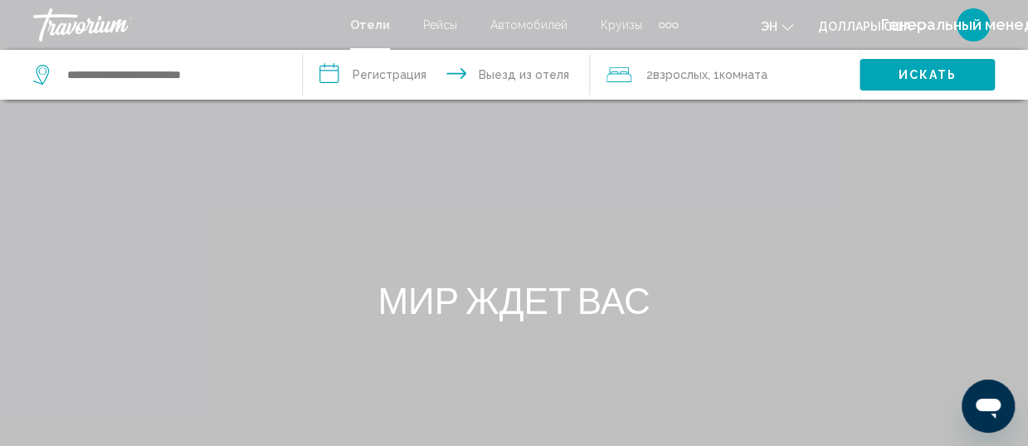
click at [399, 83] on input "**********" at bounding box center [449, 77] width 293 height 55
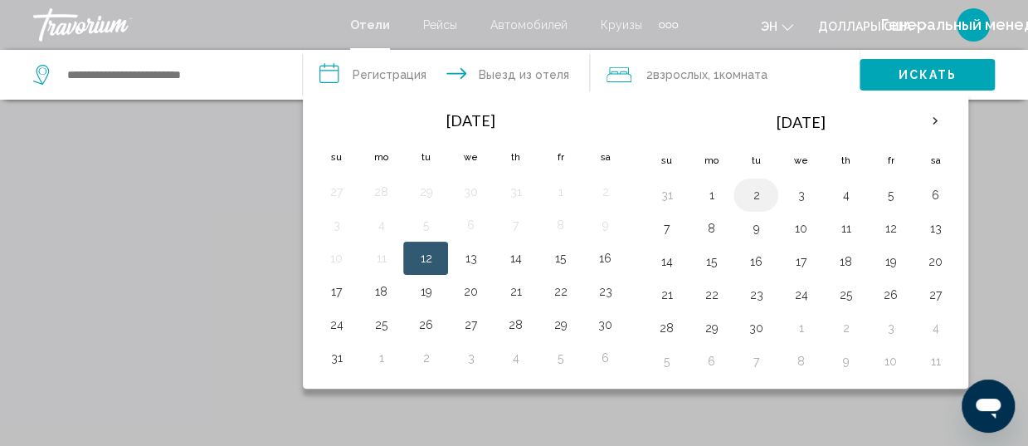
click at [754, 196] on button "2" at bounding box center [756, 194] width 27 height 23
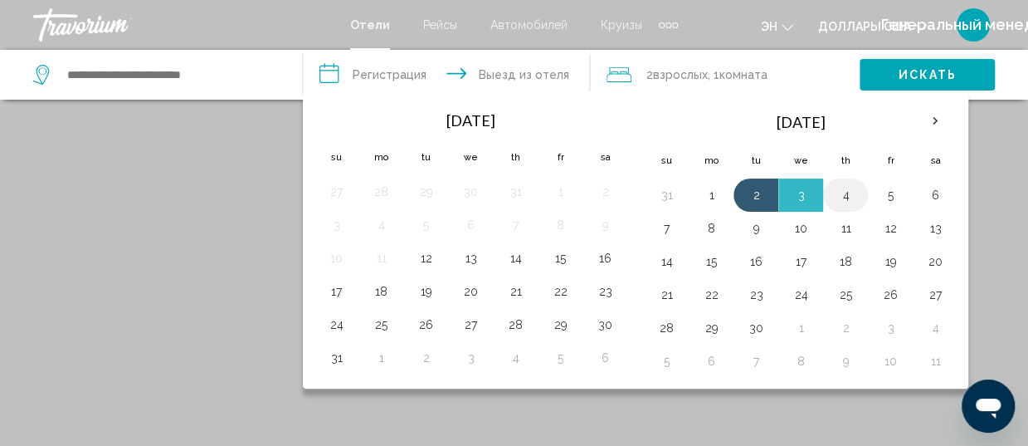
click at [839, 196] on button "4" at bounding box center [845, 194] width 27 height 23
type input "**********"
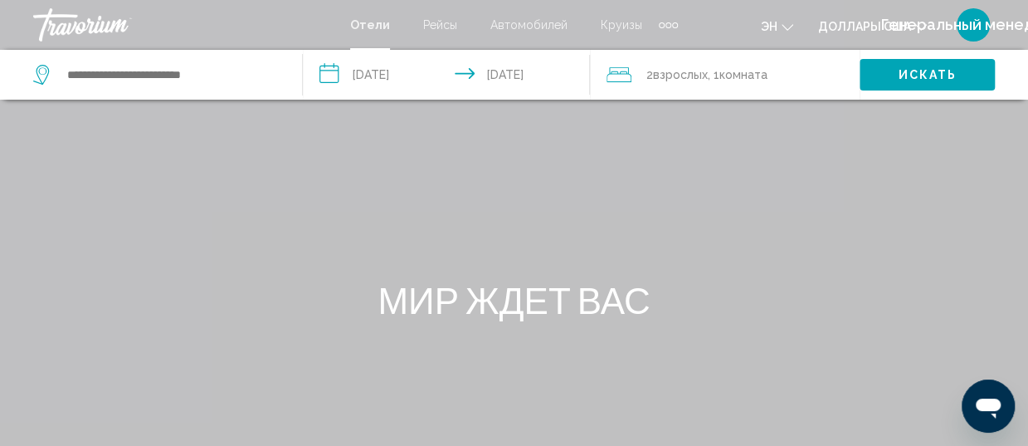
click at [667, 77] on span "Взрослых" at bounding box center [680, 74] width 55 height 13
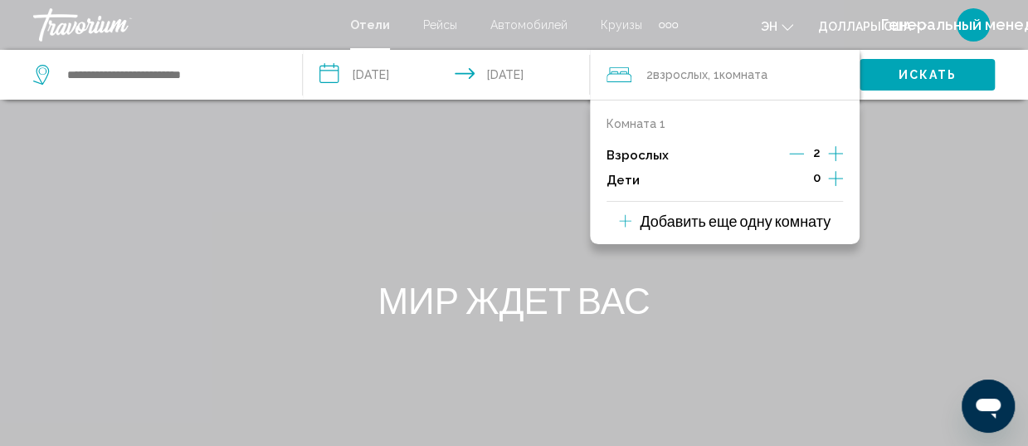
click at [837, 180] on icon "Дочерние элементы" at bounding box center [835, 178] width 15 height 20
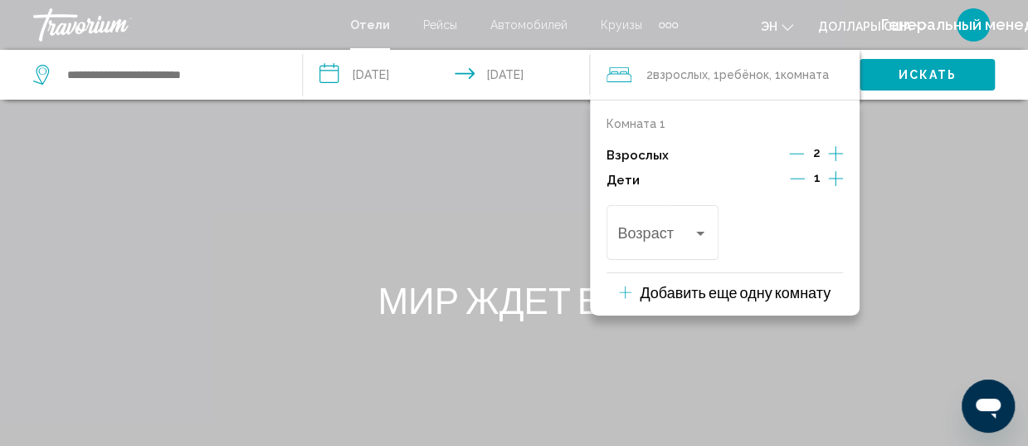
click at [837, 180] on icon "Дочерние элементы" at bounding box center [835, 178] width 15 height 20
click at [704, 237] on div "Путешественники: 2 взрослых, 2 детей" at bounding box center [700, 233] width 15 height 13
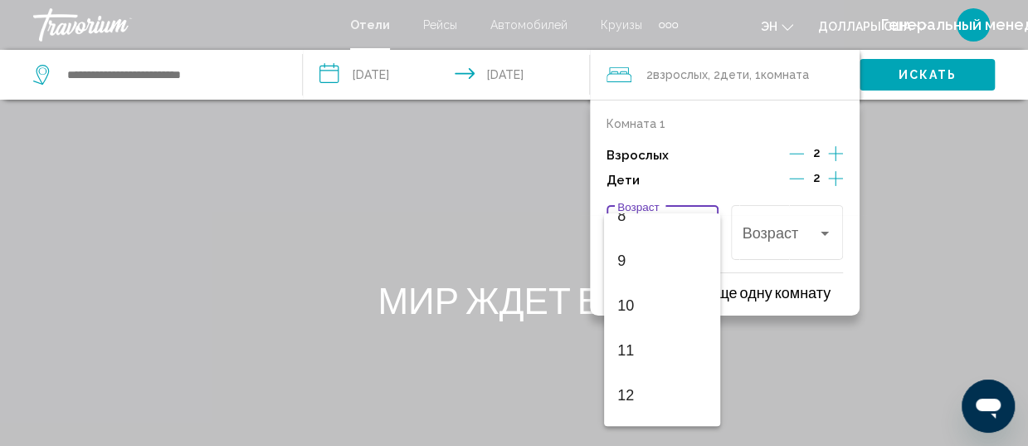
scroll to position [415, 0]
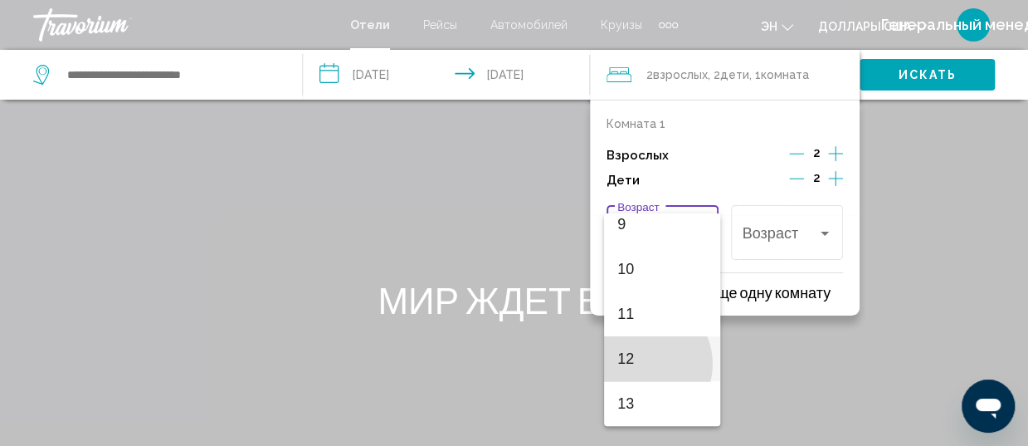
click at [641, 364] on span "12" at bounding box center [663, 358] width 90 height 45
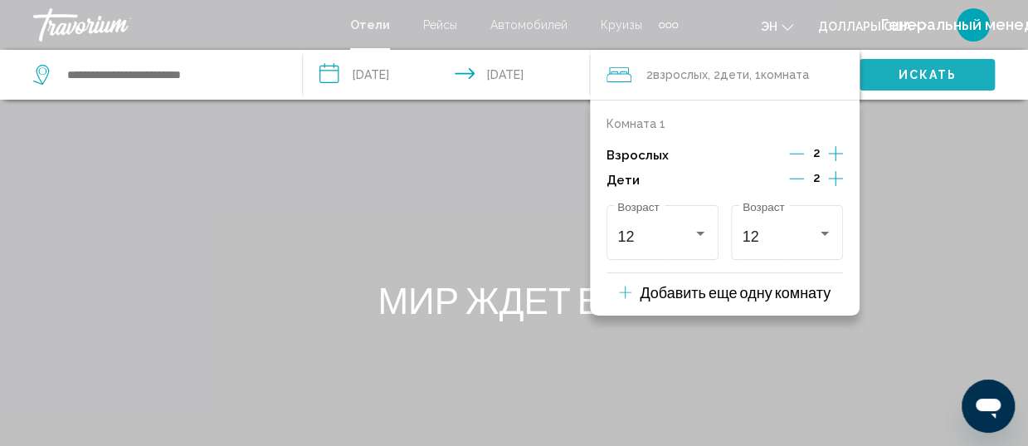
click at [921, 71] on span "Искать" at bounding box center [927, 75] width 59 height 13
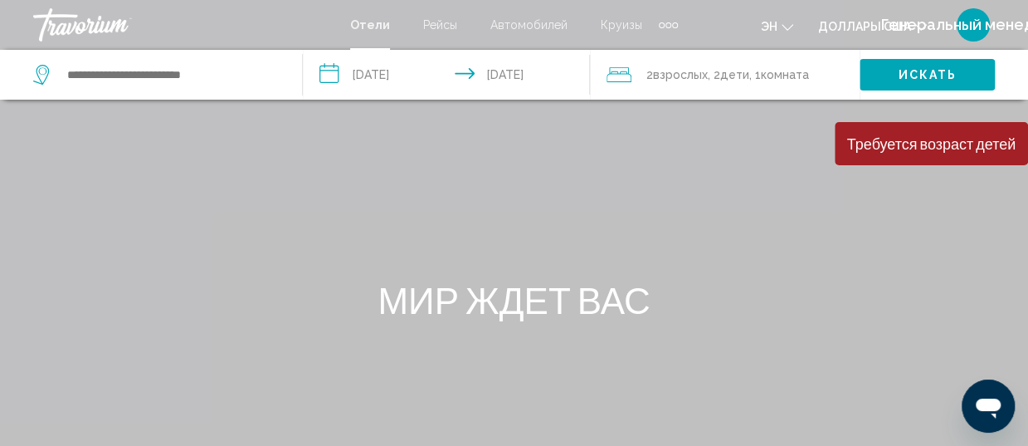
click at [780, 77] on span "Комната" at bounding box center [785, 74] width 48 height 13
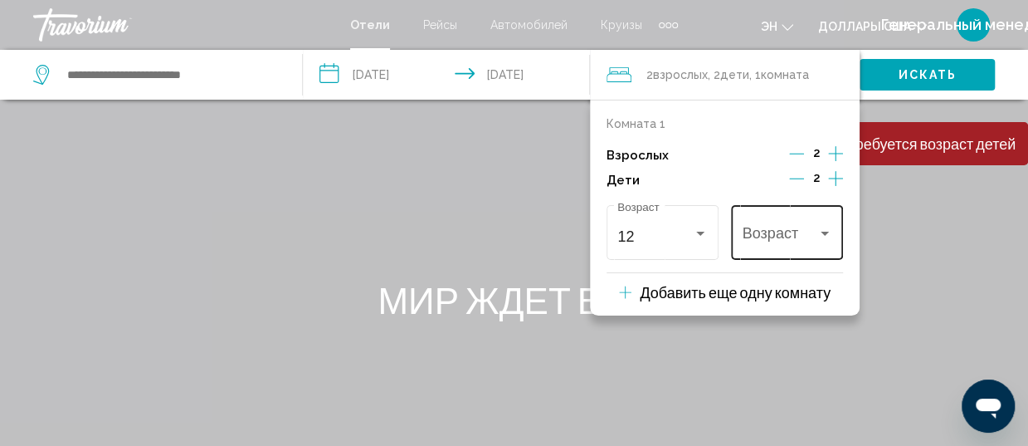
click at [827, 227] on div "Путешественники: 2 взрослых, 2 детей" at bounding box center [825, 233] width 15 height 13
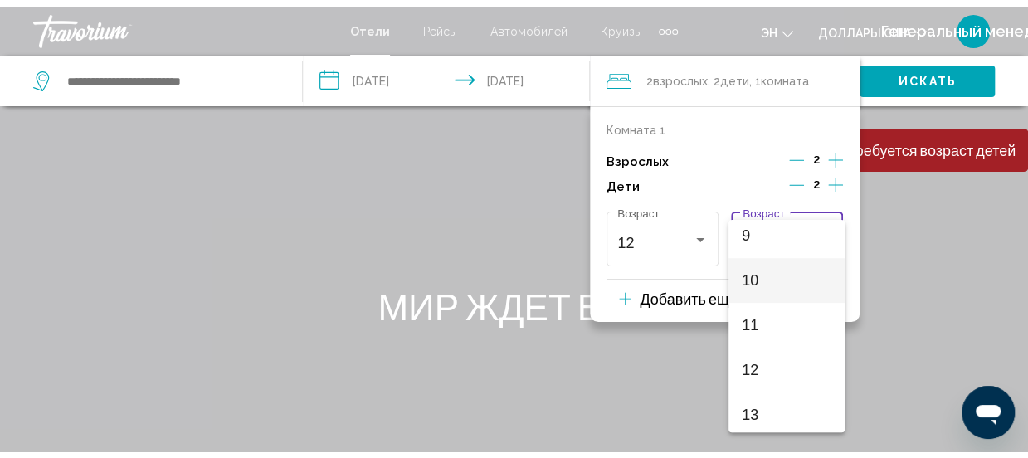
scroll to position [498, 0]
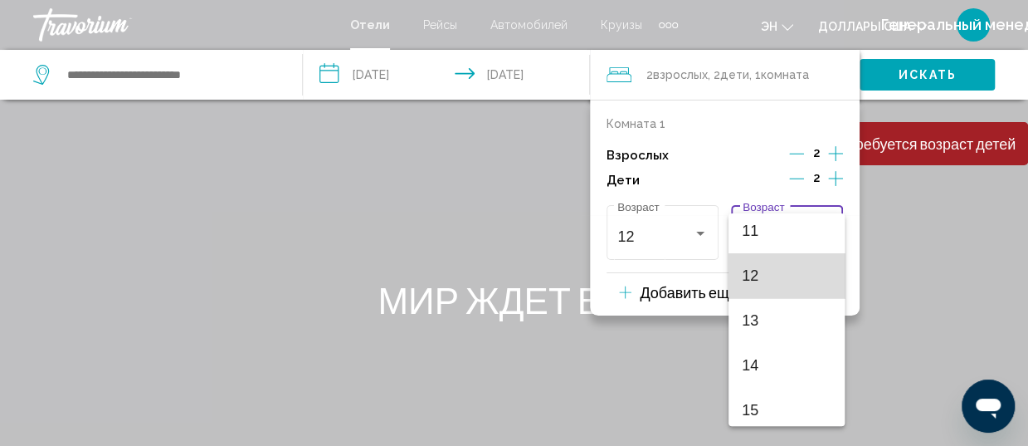
click at [799, 270] on span "12" at bounding box center [787, 275] width 90 height 45
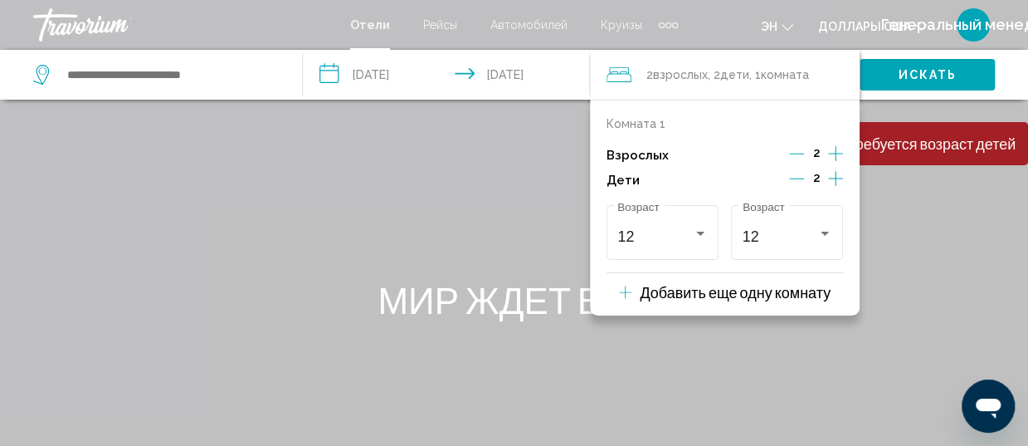
click at [910, 181] on div "Основное содержание" at bounding box center [514, 249] width 1028 height 498
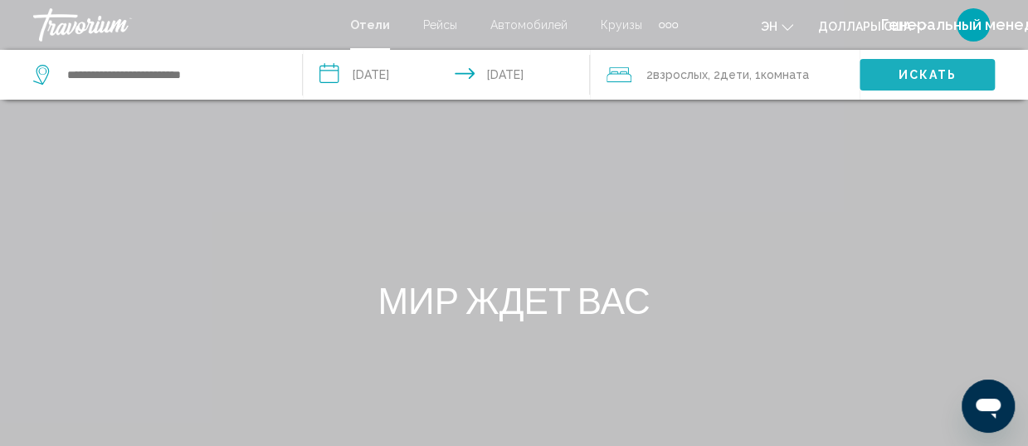
click at [913, 72] on span "Искать" at bounding box center [927, 75] width 59 height 13
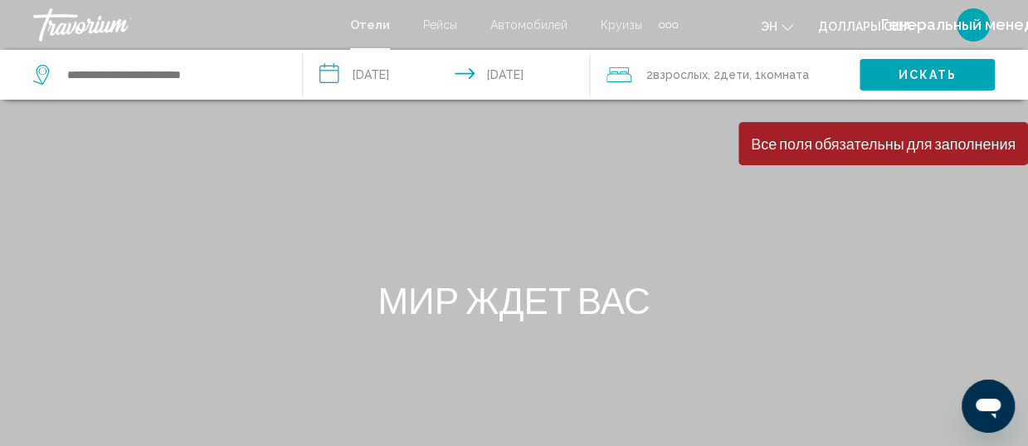
click at [779, 75] on span "Комната" at bounding box center [785, 74] width 48 height 13
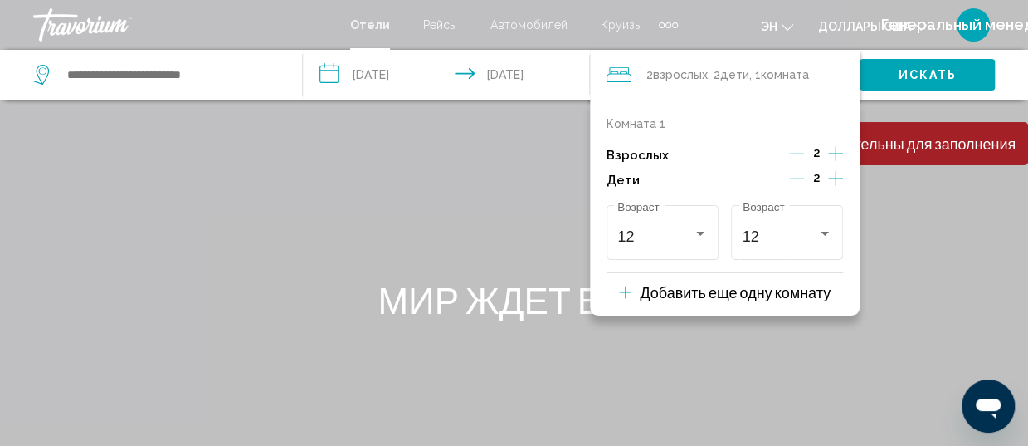
click at [678, 293] on p "Добавить еще одну комнату" at bounding box center [735, 292] width 191 height 18
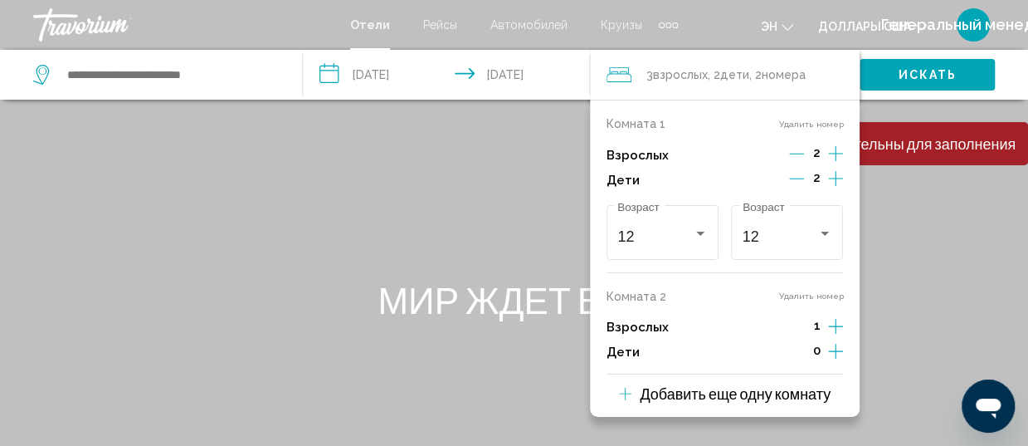
click at [622, 392] on icon "Путешественники: 3 взрослых, 2 детей" at bounding box center [625, 393] width 12 height 20
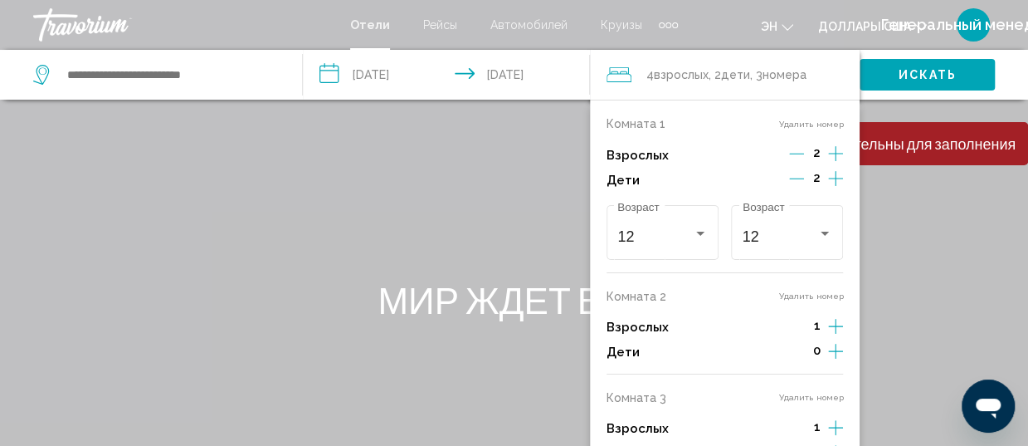
click at [827, 296] on button "Удалить номер" at bounding box center [811, 295] width 65 height 11
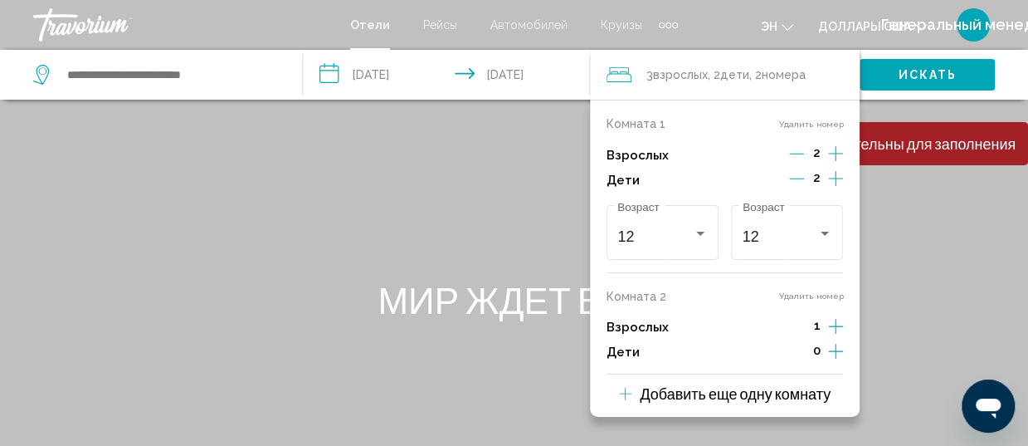
click at [830, 297] on button "Удалить номер" at bounding box center [811, 295] width 65 height 11
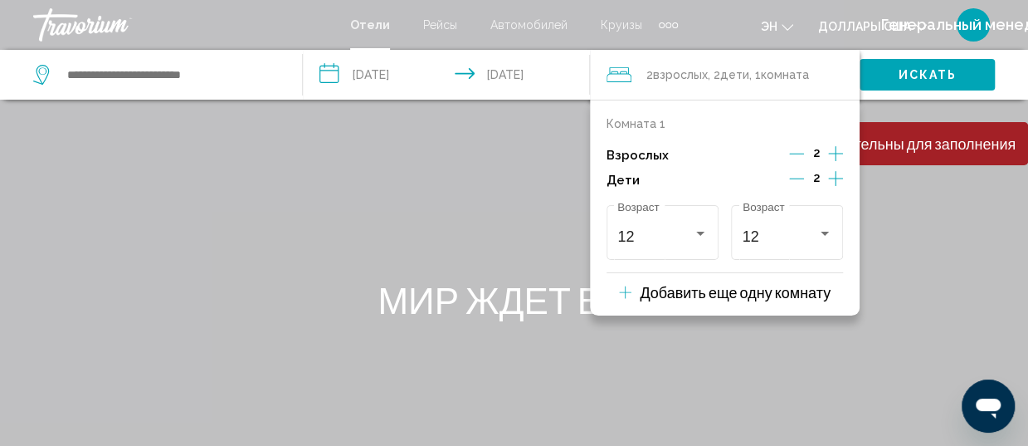
click at [891, 69] on button "Искать" at bounding box center [927, 74] width 135 height 31
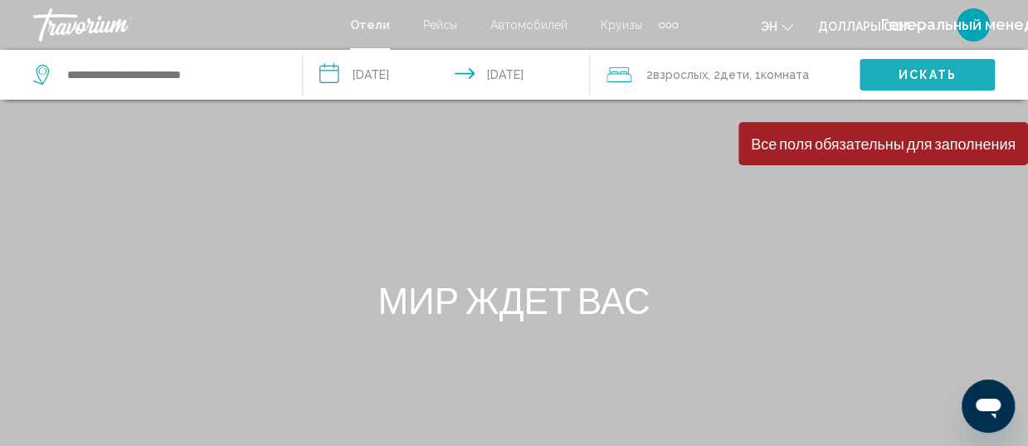
click at [896, 68] on button "Искать" at bounding box center [927, 74] width 135 height 31
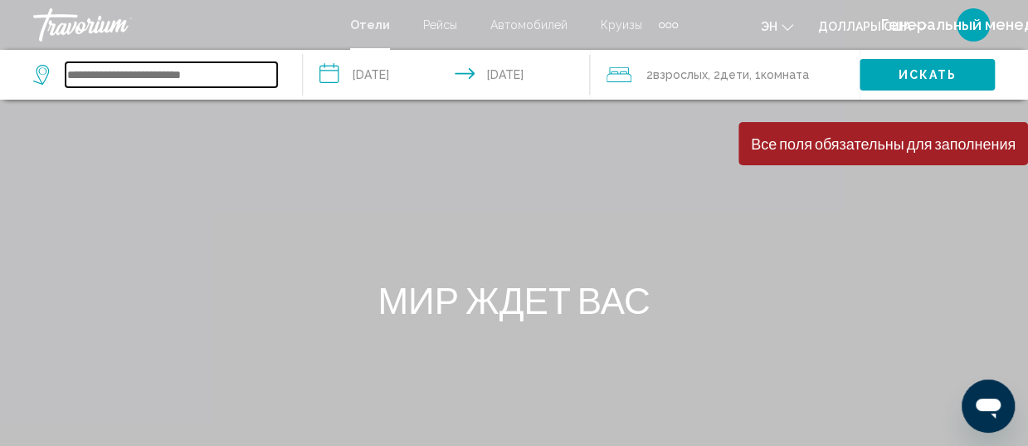
click at [202, 81] on input "Виджет поиска" at bounding box center [172, 74] width 212 height 25
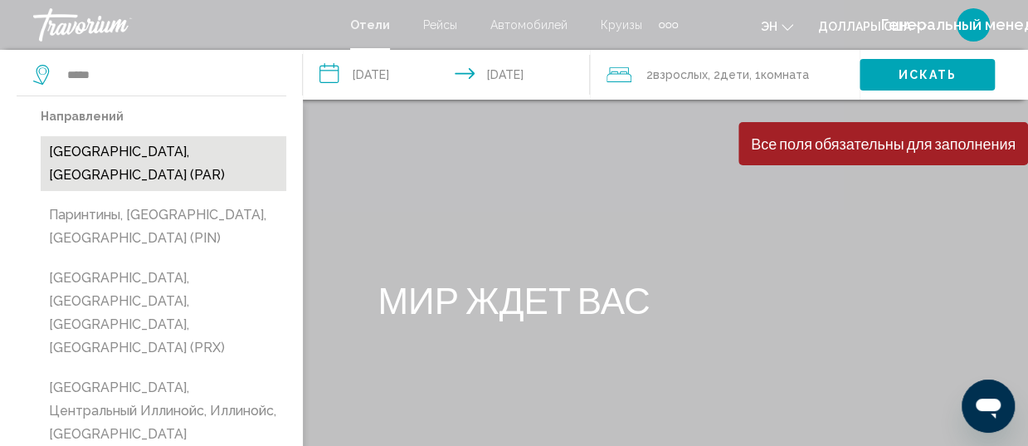
click at [159, 145] on button "[GEOGRAPHIC_DATA], [GEOGRAPHIC_DATA] (PAR)" at bounding box center [164, 163] width 246 height 55
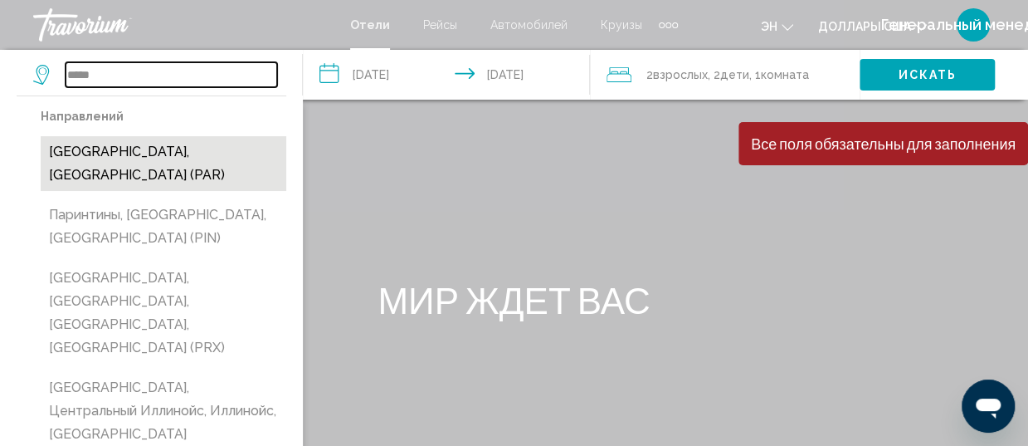
type input "**********"
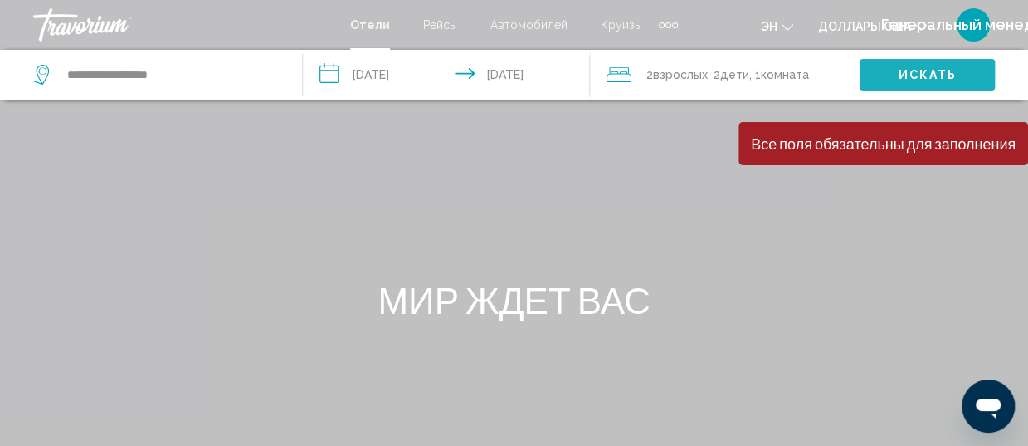
click at [960, 66] on button "Искать" at bounding box center [927, 74] width 135 height 31
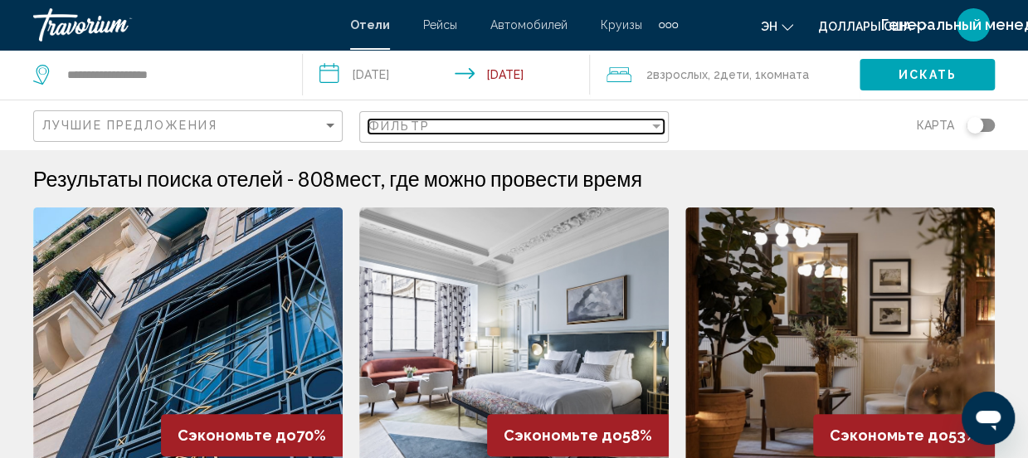
click at [654, 124] on div "Фильтр" at bounding box center [656, 126] width 8 height 4
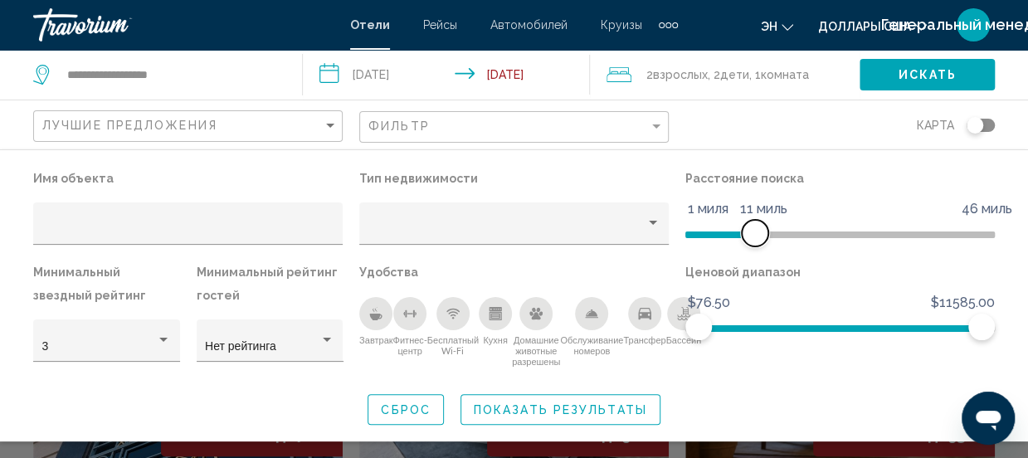
drag, startPoint x: 873, startPoint y: 232, endPoint x: 748, endPoint y: 241, distance: 125.7
click at [749, 240] on span "Фильтры отелей" at bounding box center [755, 233] width 27 height 27
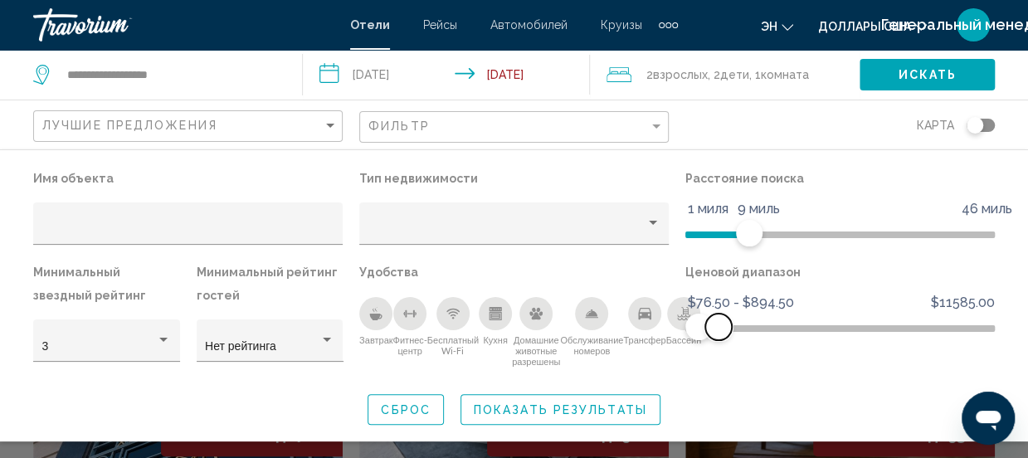
drag, startPoint x: 984, startPoint y: 325, endPoint x: 719, endPoint y: 345, distance: 265.6
click at [719, 345] on div "Ценовой диапазон $76.50 $11585.00 $76.50 $894.50 $76.50 - $894.50" at bounding box center [840, 319] width 326 height 117
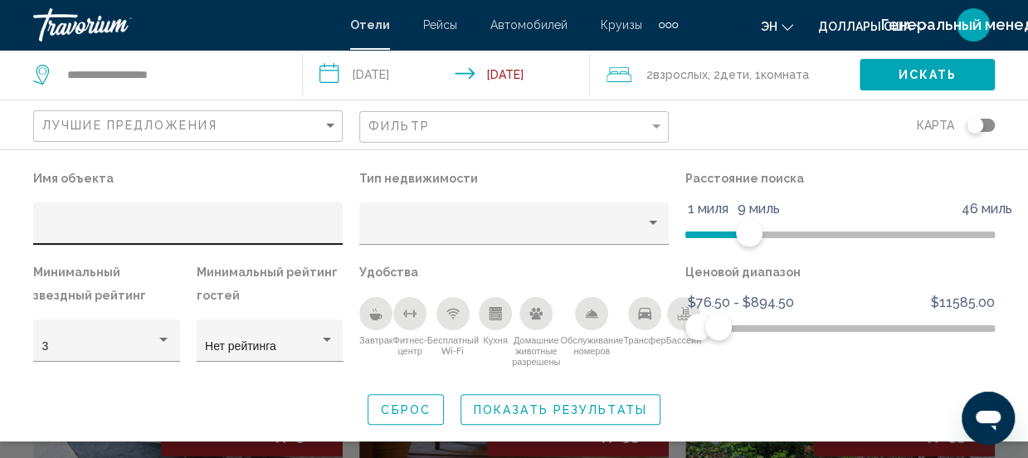
click at [139, 223] on div "Фильтры отелей" at bounding box center [188, 229] width 292 height 34
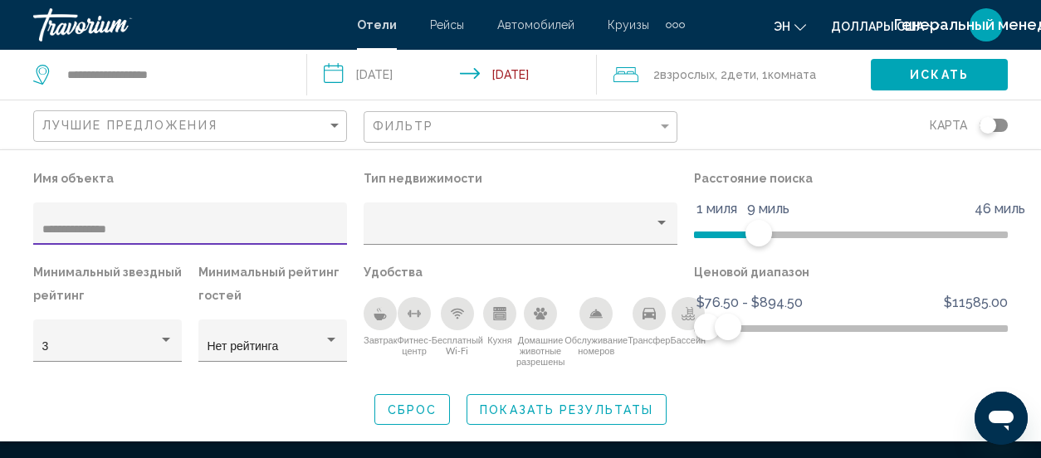
type input "**********"
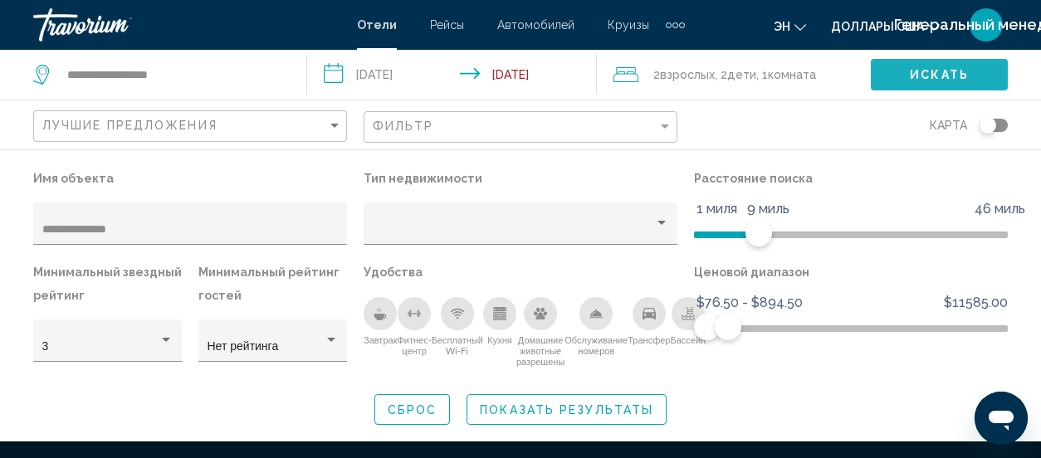
click at [932, 76] on span "Искать" at bounding box center [939, 75] width 59 height 13
click at [924, 71] on span "Искать" at bounding box center [939, 75] width 59 height 13
click at [949, 71] on span "Искать" at bounding box center [939, 75] width 59 height 13
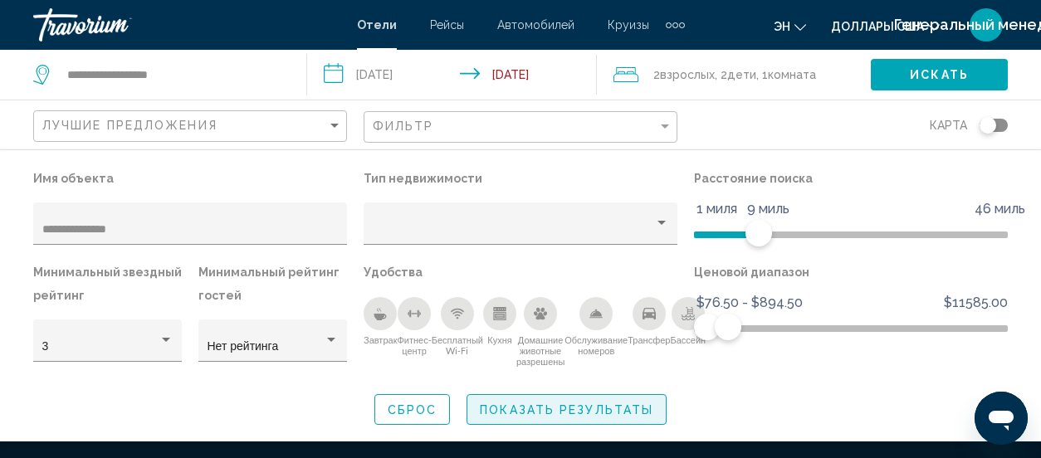
click at [569, 409] on span "Показать результаты" at bounding box center [566, 409] width 173 height 13
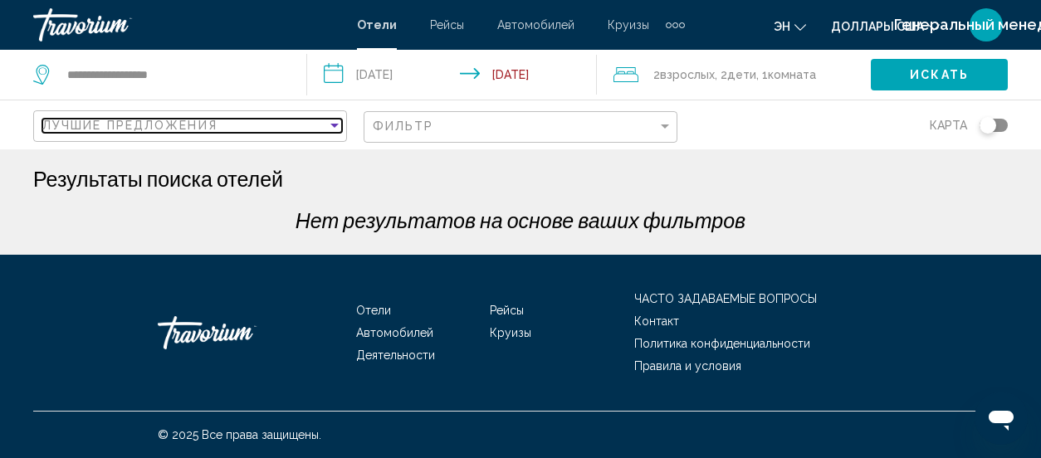
click at [247, 129] on div "Лучшие предложения" at bounding box center [184, 125] width 285 height 13
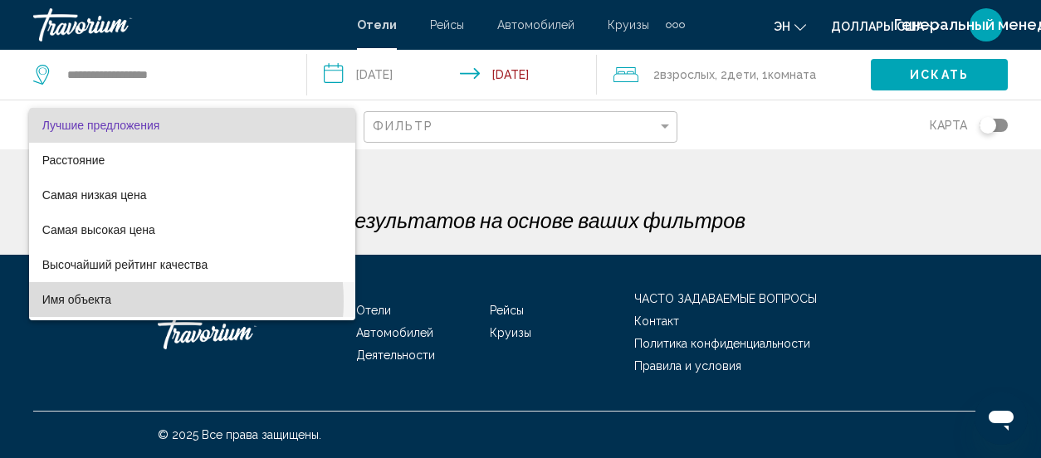
click at [146, 301] on span "Имя объекта" at bounding box center [192, 299] width 300 height 35
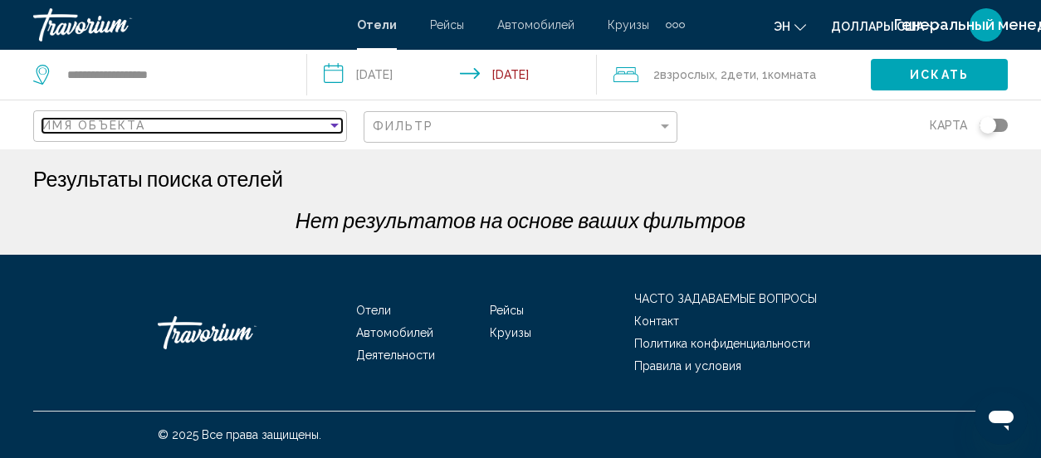
click at [199, 126] on div "Имя объекта" at bounding box center [184, 125] width 285 height 13
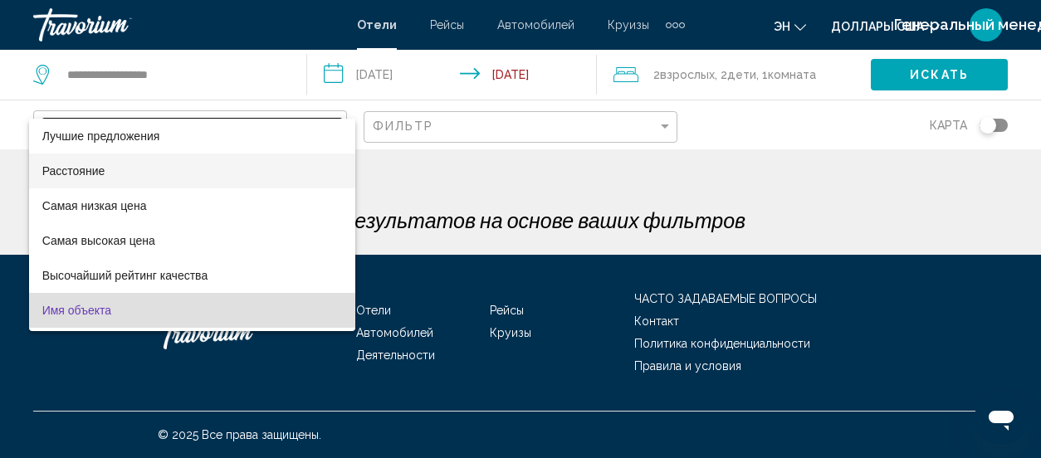
scroll to position [32, 0]
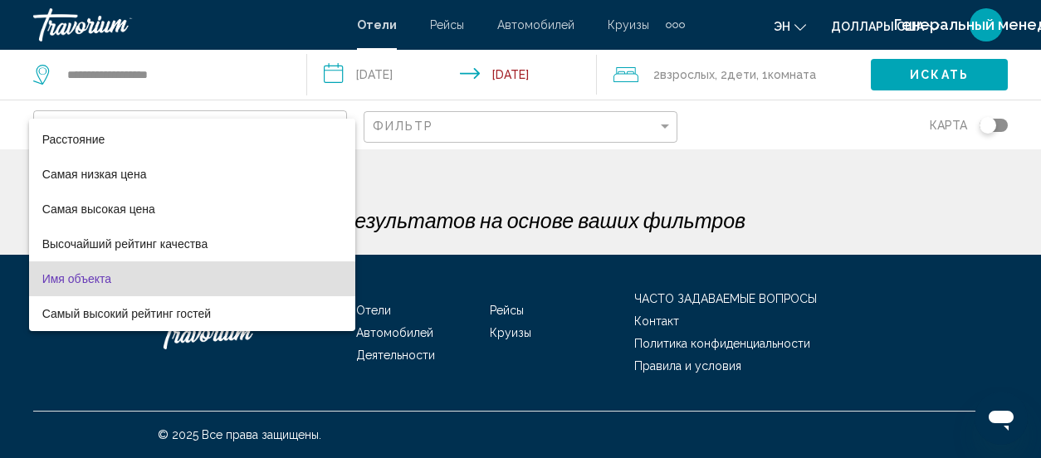
click at [310, 114] on div at bounding box center [520, 229] width 1041 height 458
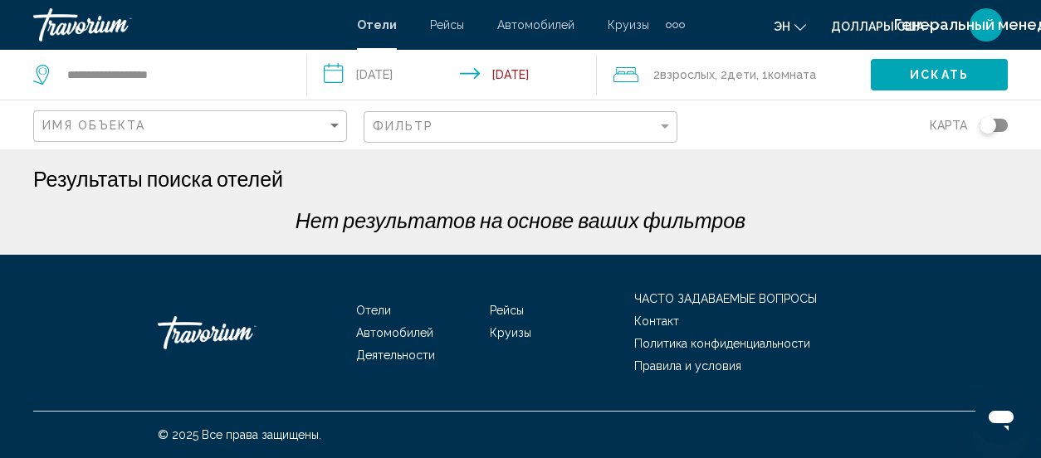
click at [215, 115] on div "Имя объекта" at bounding box center [192, 126] width 300 height 31
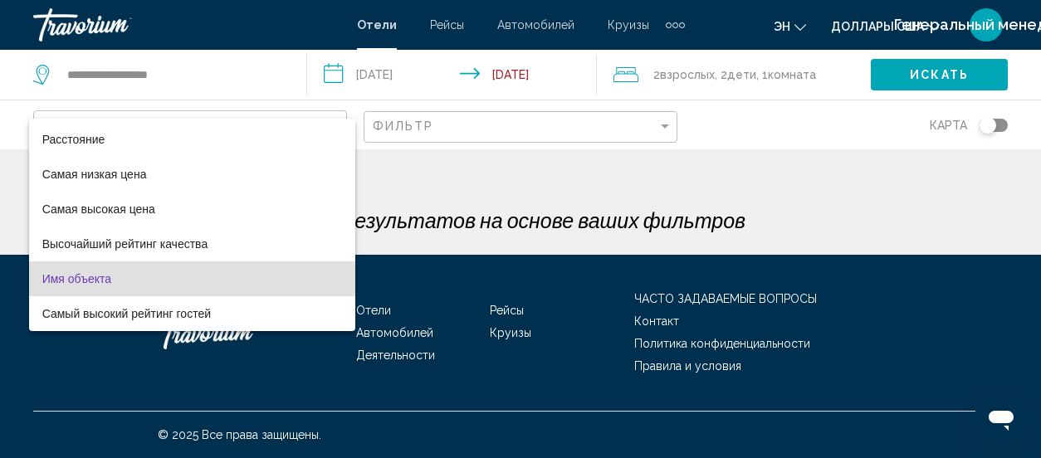
click at [533, 135] on div at bounding box center [520, 229] width 1041 height 458
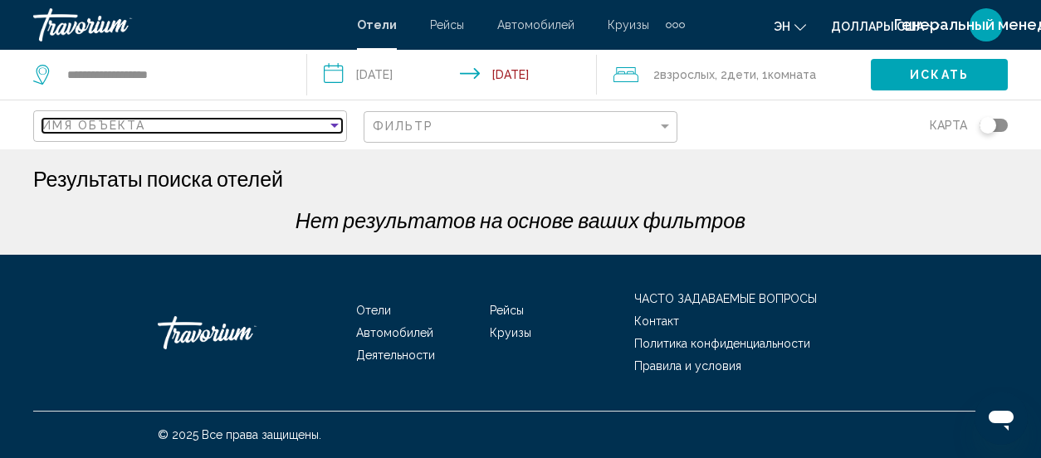
click at [337, 125] on div "Сортировать по" at bounding box center [334, 126] width 8 height 4
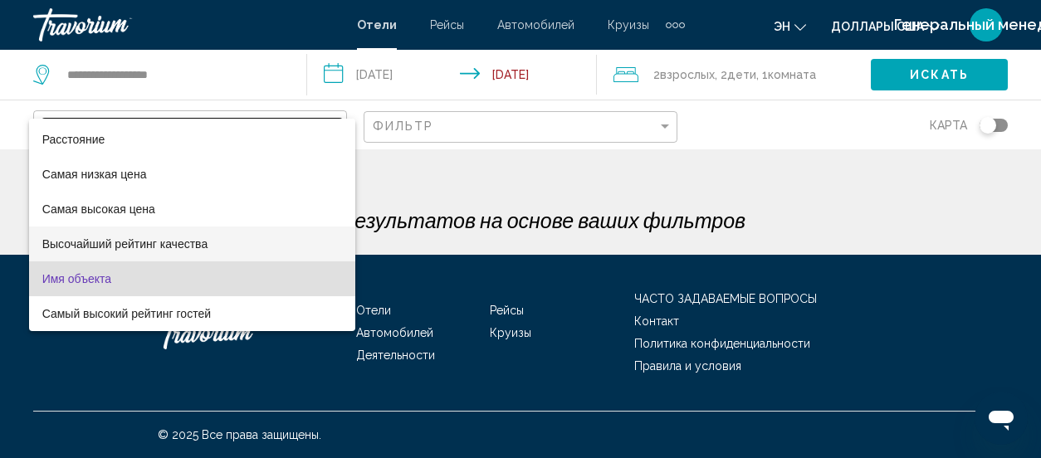
scroll to position [0, 0]
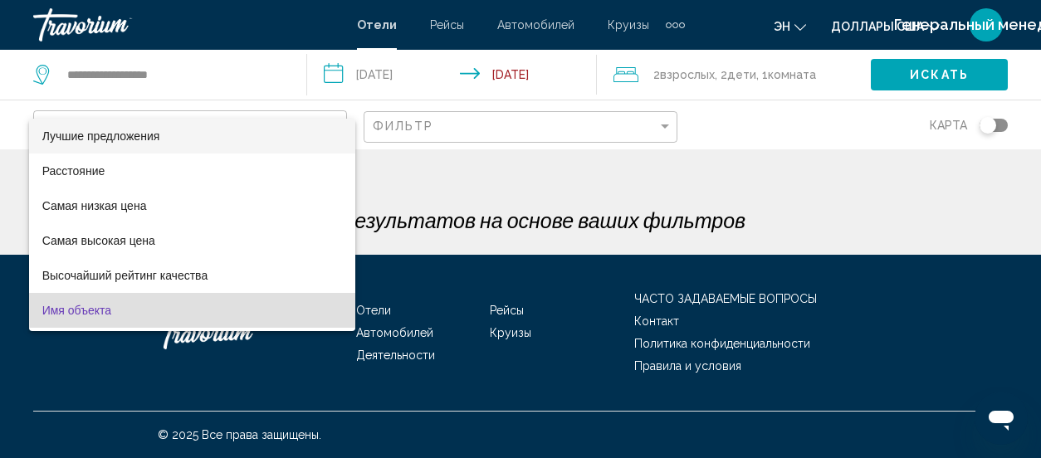
click at [172, 133] on span "Лучшие предложения" at bounding box center [192, 136] width 300 height 35
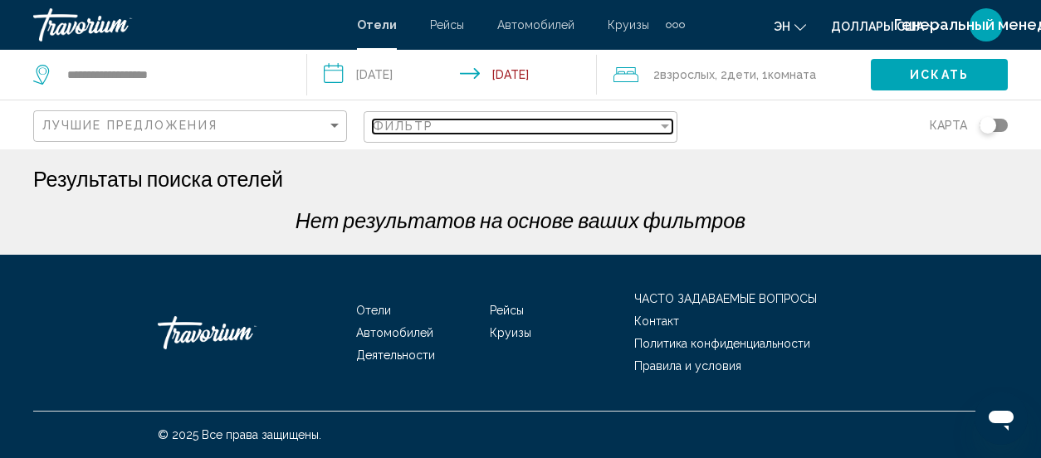
click at [398, 127] on span "Фильтр" at bounding box center [403, 126] width 61 height 13
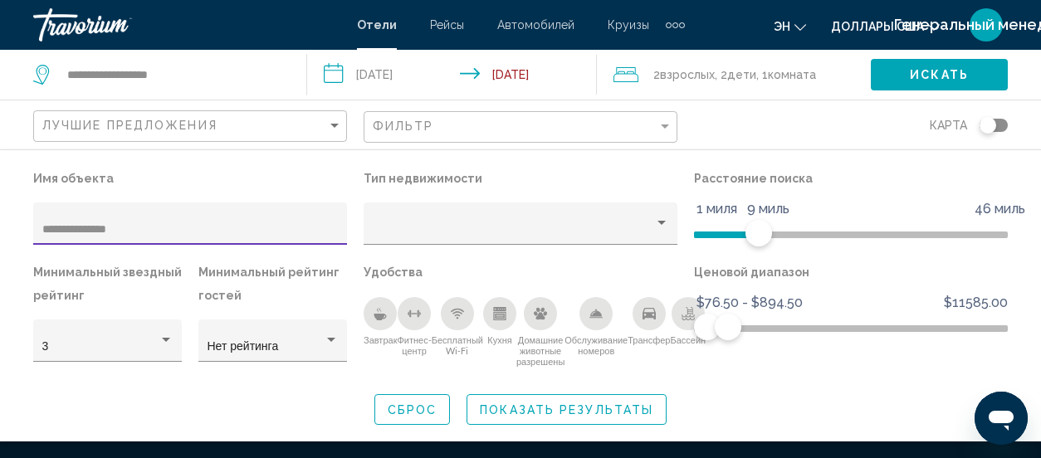
click at [143, 230] on input "**********" at bounding box center [190, 229] width 296 height 13
click at [41, 228] on div "**********" at bounding box center [190, 224] width 314 height 42
click at [37, 228] on div "**********" at bounding box center [190, 224] width 314 height 42
click at [42, 227] on input "**********" at bounding box center [190, 229] width 296 height 13
click at [42, 230] on input "**********" at bounding box center [190, 229] width 296 height 13
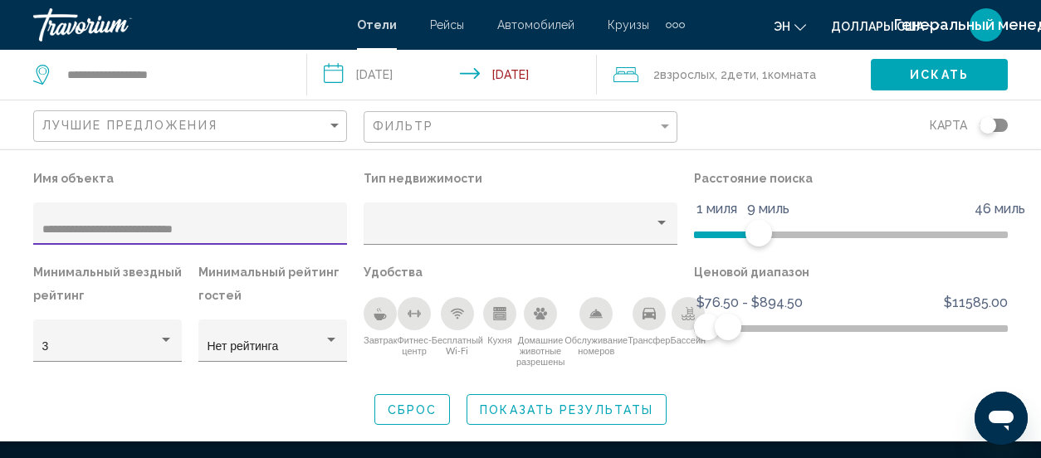
type input "**********"
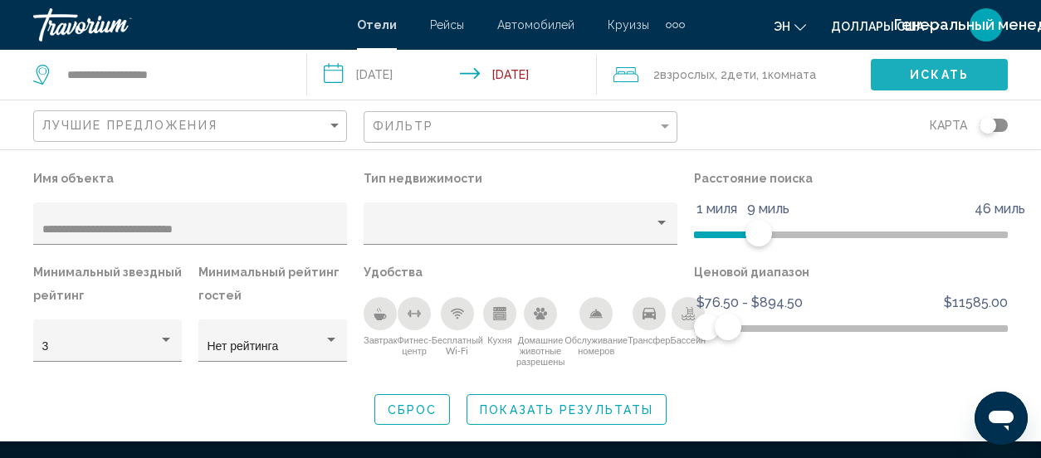
drag, startPoint x: 947, startPoint y: 75, endPoint x: 954, endPoint y: 94, distance: 20.2
click at [948, 75] on span "Искать" at bounding box center [939, 75] width 59 height 13
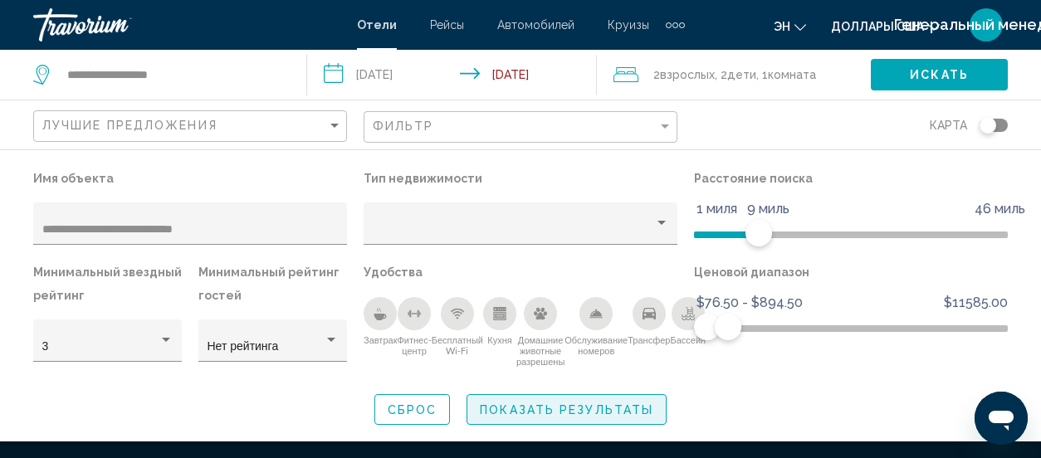
click at [586, 412] on span "Показать результаты" at bounding box center [566, 409] width 173 height 13
